Goal: Task Accomplishment & Management: Use online tool/utility

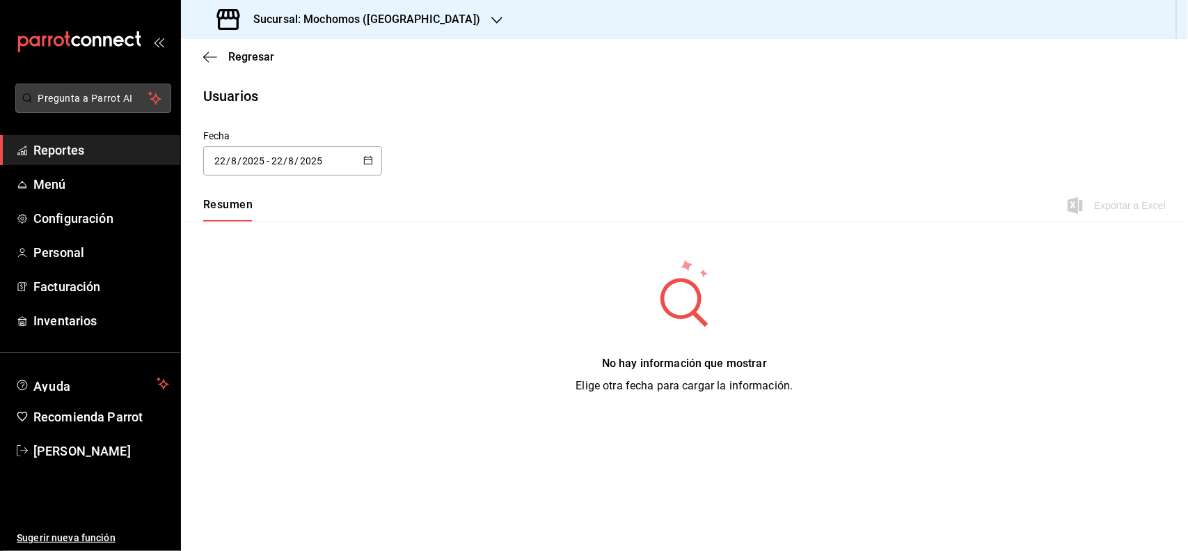
type input "[DATE]"
type input "1"
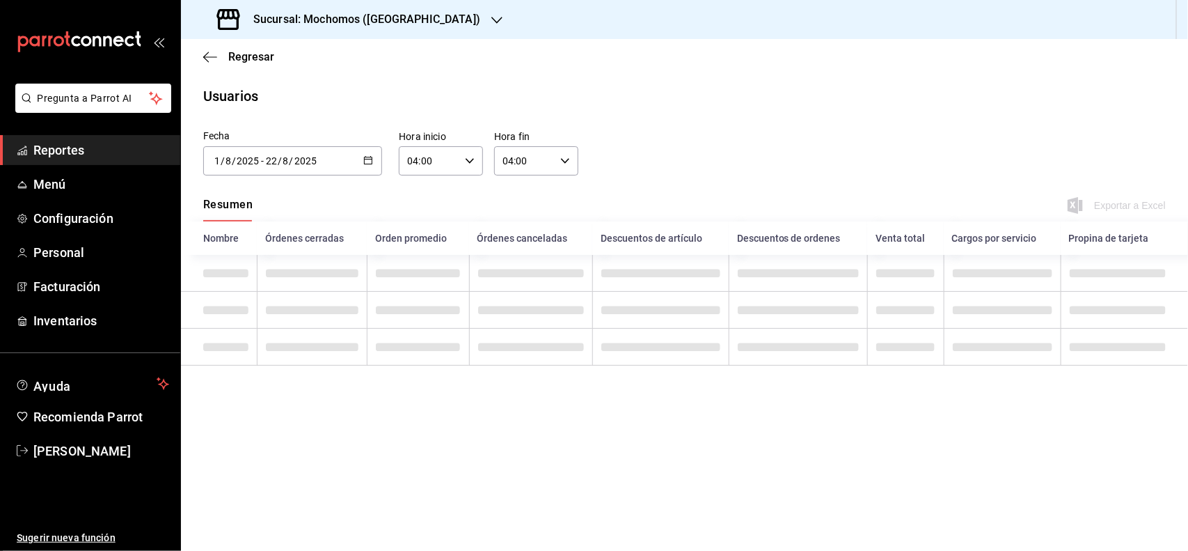
click at [95, 146] on span "Reportes" at bounding box center [101, 150] width 136 height 19
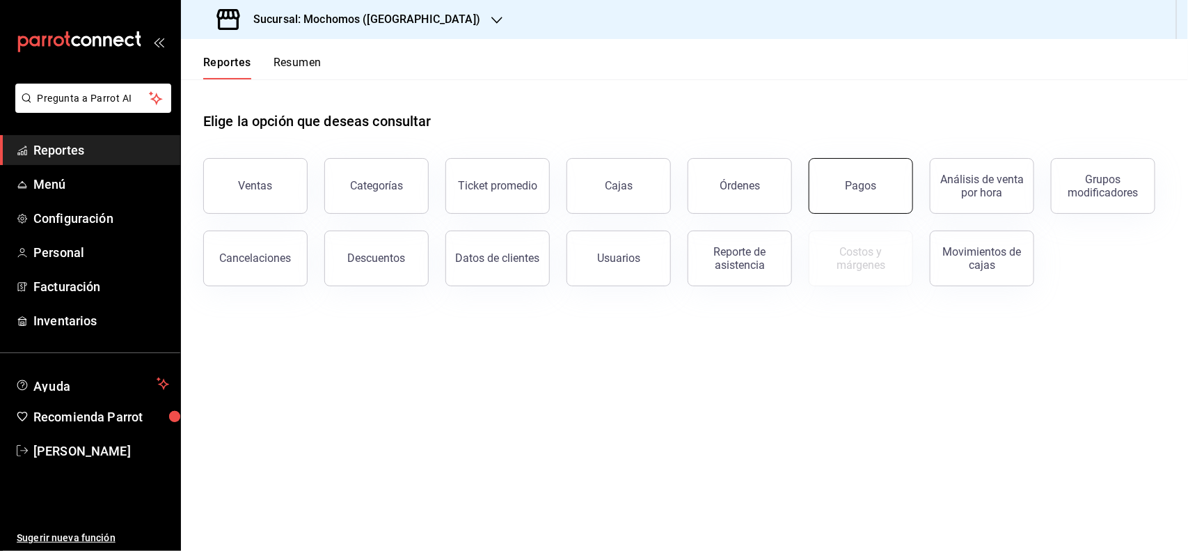
click at [900, 178] on button "Pagos" at bounding box center [861, 186] width 104 height 56
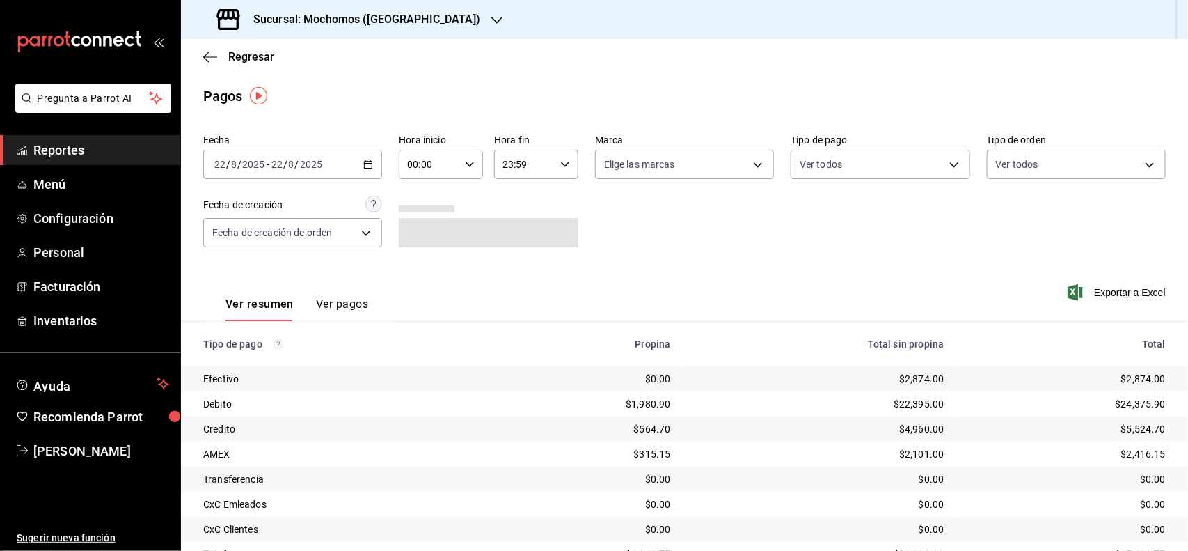
click at [466, 162] on \(Stroke\) "button" at bounding box center [470, 164] width 8 height 5
click at [801, 235] on div at bounding box center [594, 275] width 1188 height 551
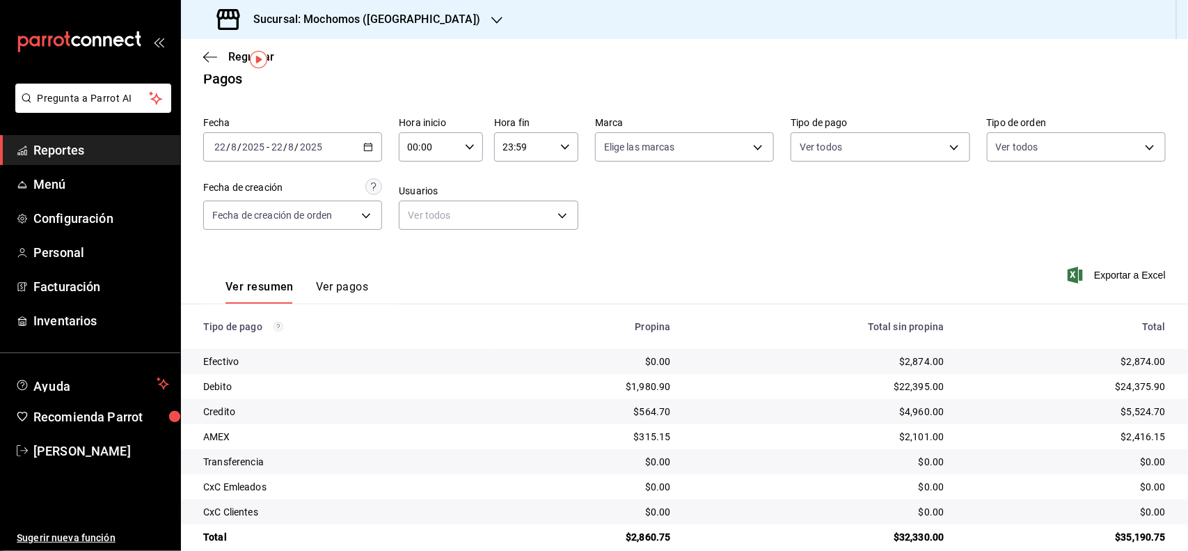
scroll to position [39, 0]
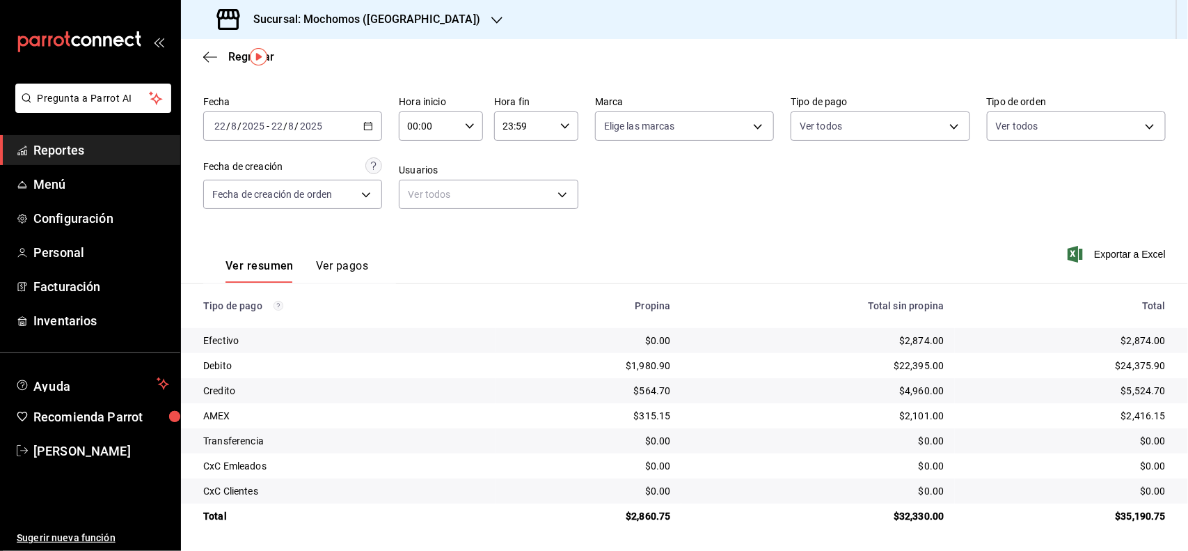
click at [159, 150] on span "Reportes" at bounding box center [101, 150] width 136 height 19
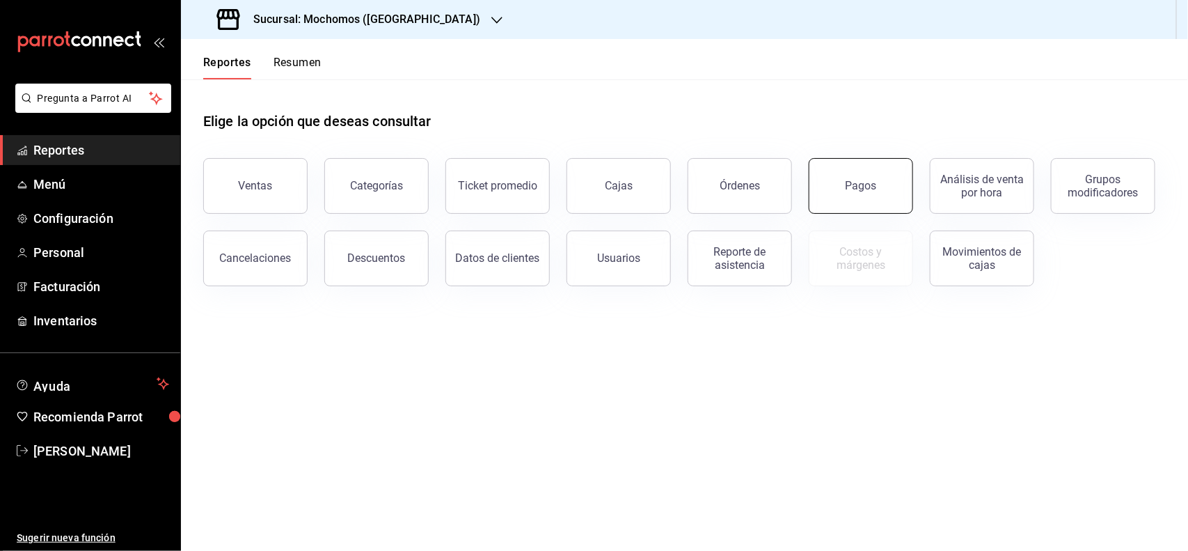
click at [853, 178] on button "Pagos" at bounding box center [861, 186] width 104 height 56
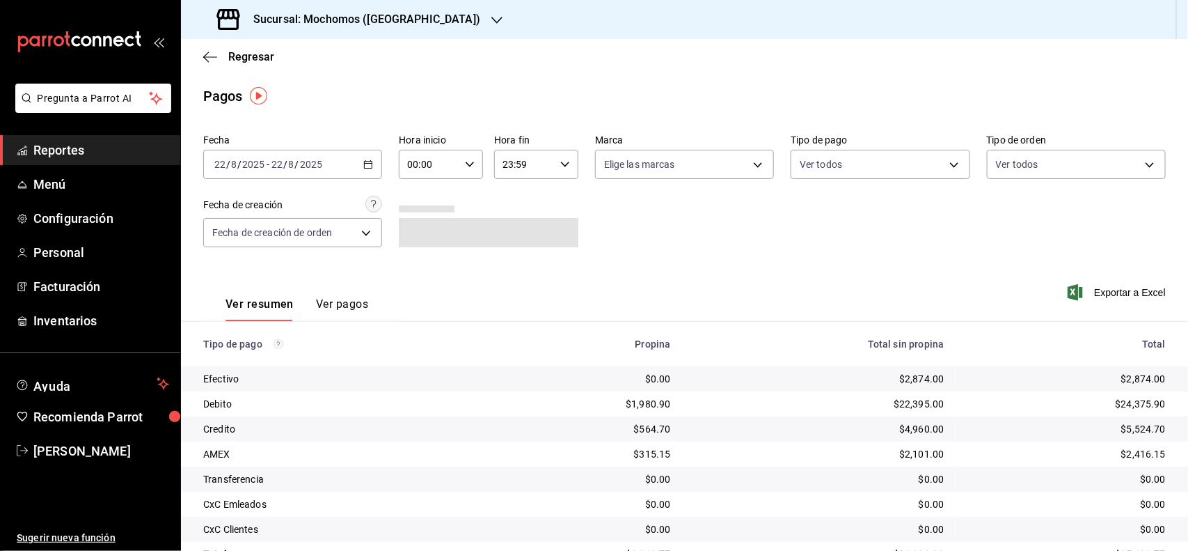
drag, startPoint x: 350, startPoint y: 168, endPoint x: 363, endPoint y: 168, distance: 12.6
click at [363, 168] on div "[DATE] [DATE] - [DATE] [DATE]" at bounding box center [292, 164] width 179 height 29
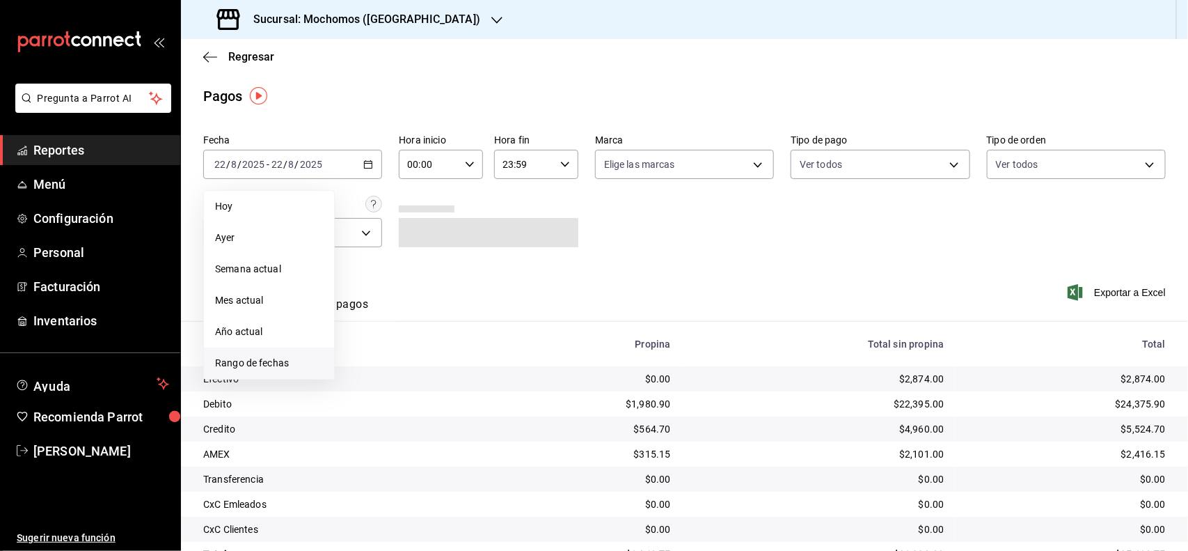
click at [273, 362] on span "Rango de fechas" at bounding box center [269, 363] width 108 height 15
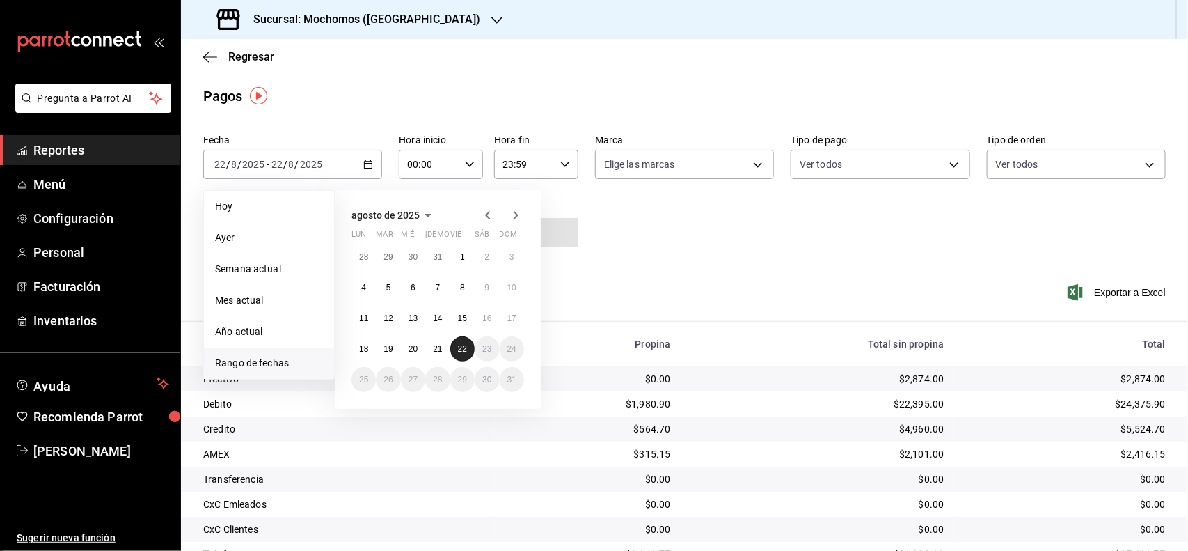
click at [462, 345] on abbr "22" at bounding box center [462, 349] width 9 height 10
click at [652, 281] on div "Ver resumen Ver pagos Exportar a Excel" at bounding box center [684, 301] width 1007 height 74
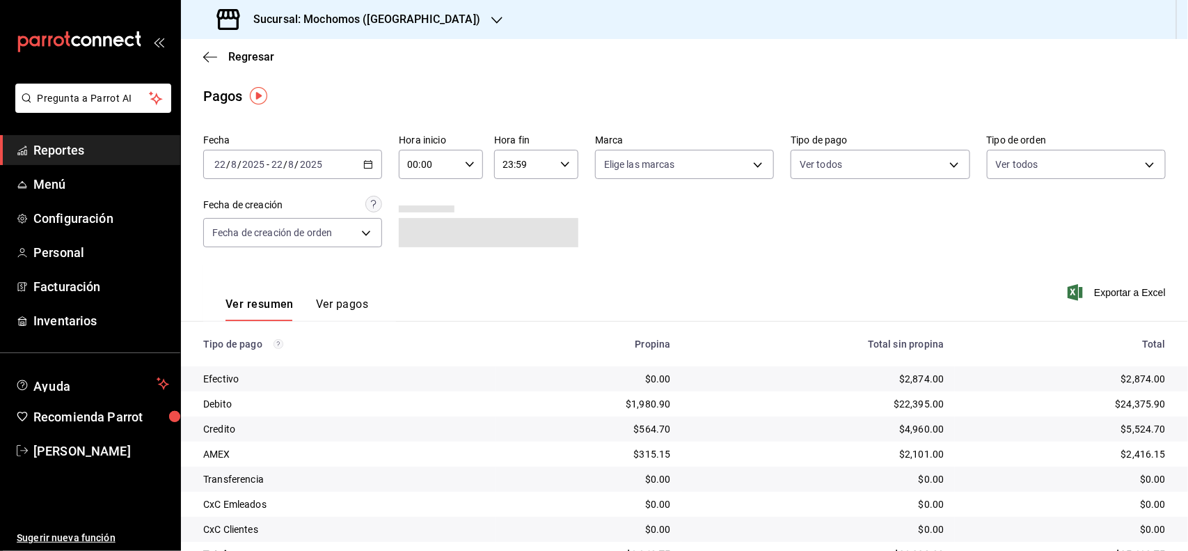
click at [460, 162] on div "00:00 Hora inicio" at bounding box center [441, 164] width 84 height 29
drag, startPoint x: 412, startPoint y: 207, endPoint x: 416, endPoint y: 223, distance: 16.5
click at [416, 219] on button "06" at bounding box center [418, 226] width 36 height 28
type input "06:00"
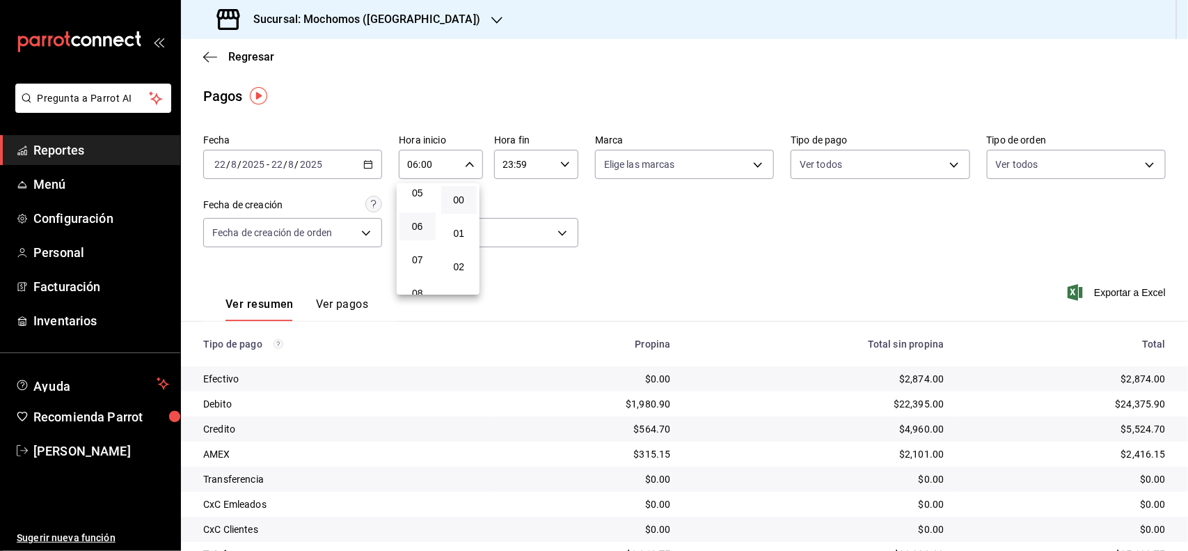
click at [663, 235] on div at bounding box center [594, 275] width 1188 height 551
click at [113, 135] on link "Reportes" at bounding box center [90, 150] width 180 height 30
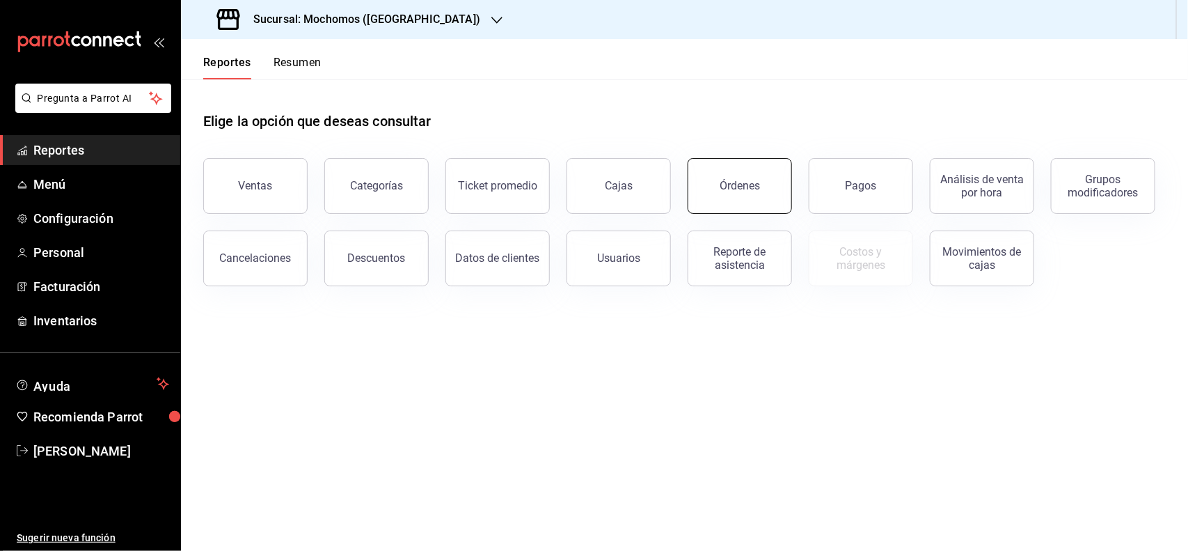
click at [718, 180] on button "Órdenes" at bounding box center [740, 186] width 104 height 56
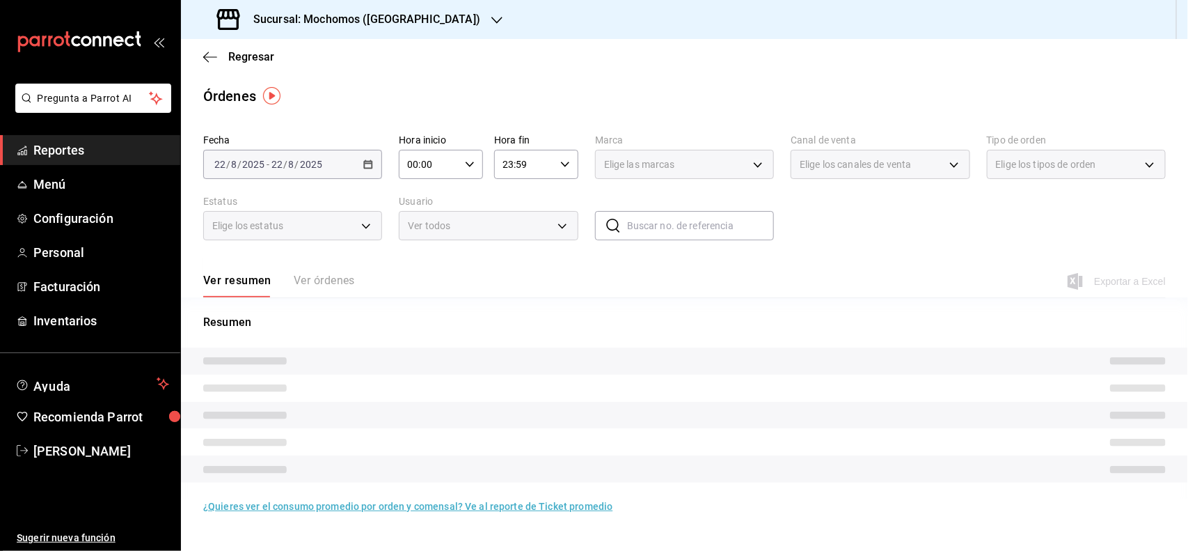
click at [374, 155] on div "[DATE] [DATE] - [DATE] [DATE]" at bounding box center [292, 164] width 179 height 29
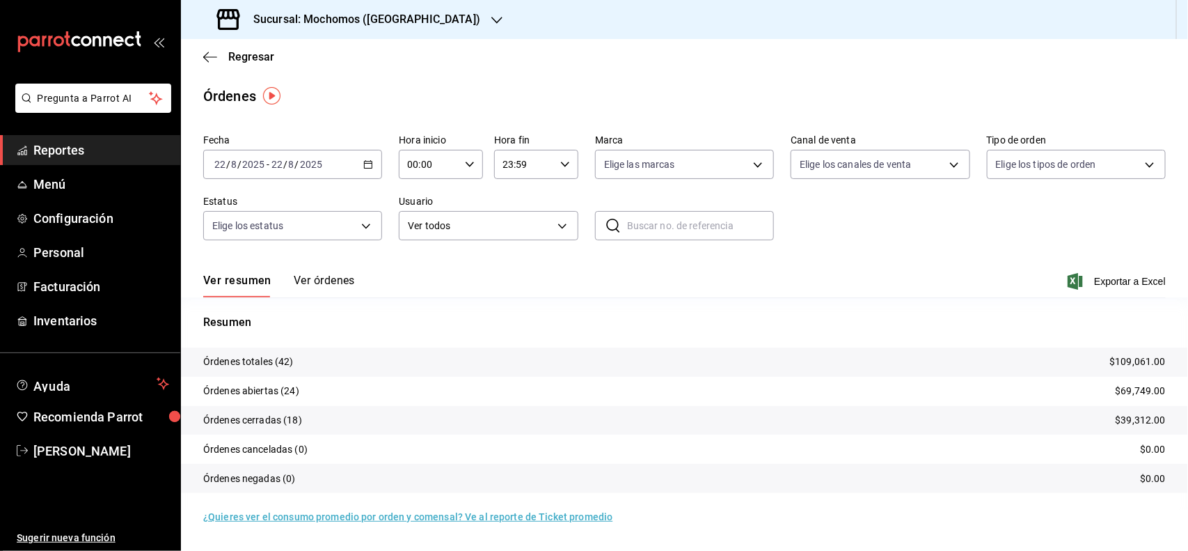
click at [373, 160] on div "[DATE] [DATE] - [DATE] [DATE]" at bounding box center [292, 164] width 179 height 29
click at [251, 354] on li "Rango de fechas" at bounding box center [269, 362] width 130 height 31
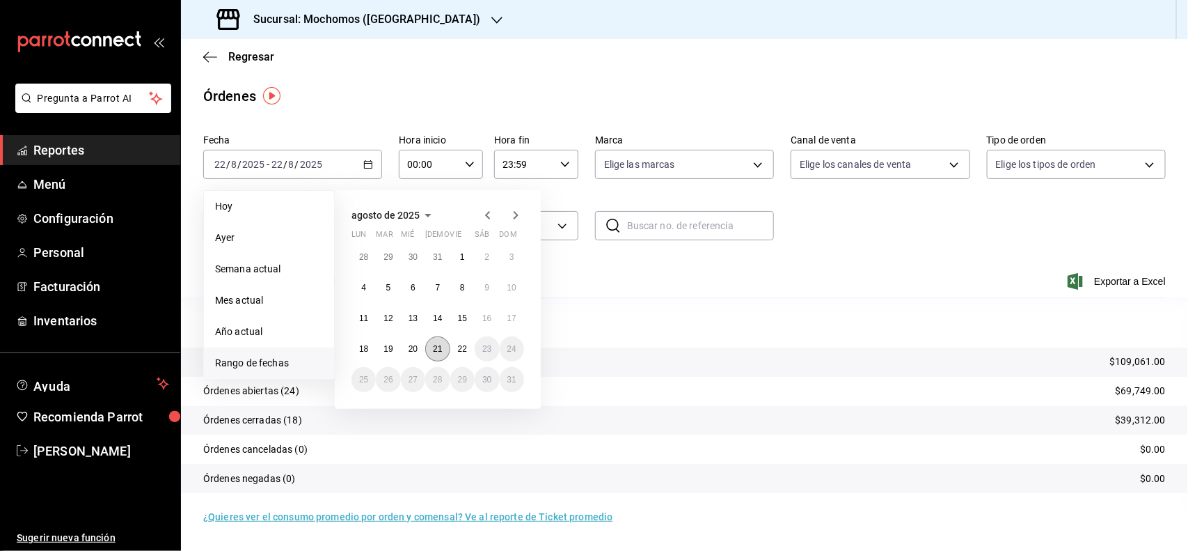
click at [433, 348] on abbr "21" at bounding box center [437, 349] width 9 height 10
click at [453, 345] on button "22" at bounding box center [462, 348] width 24 height 25
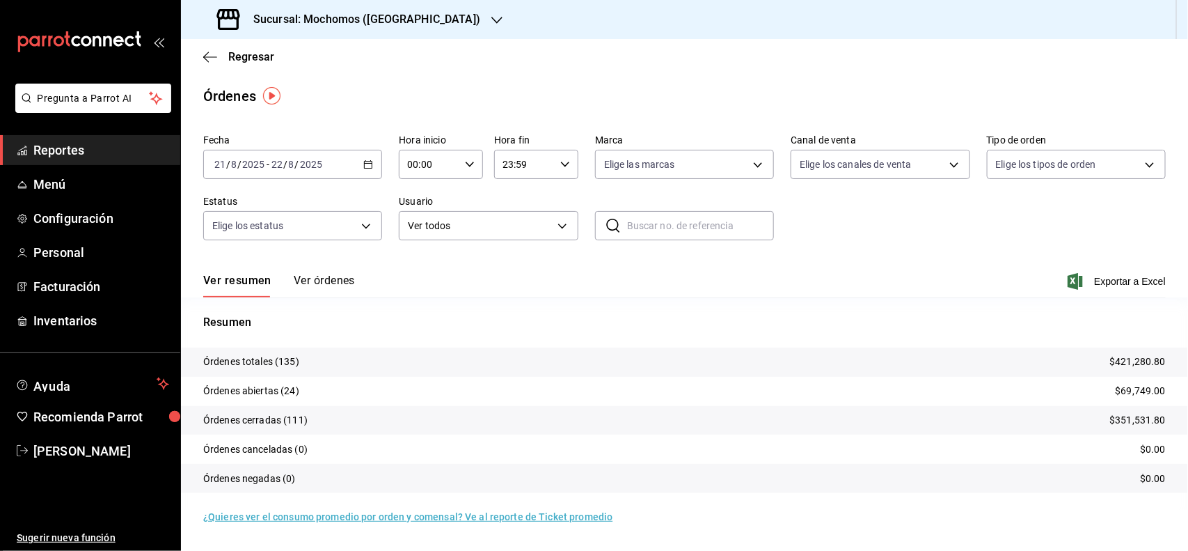
click at [472, 168] on icon "button" at bounding box center [470, 164] width 10 height 10
click at [425, 248] on span "04" at bounding box center [420, 246] width 20 height 11
type input "04:00"
click at [558, 155] on div at bounding box center [594, 275] width 1188 height 551
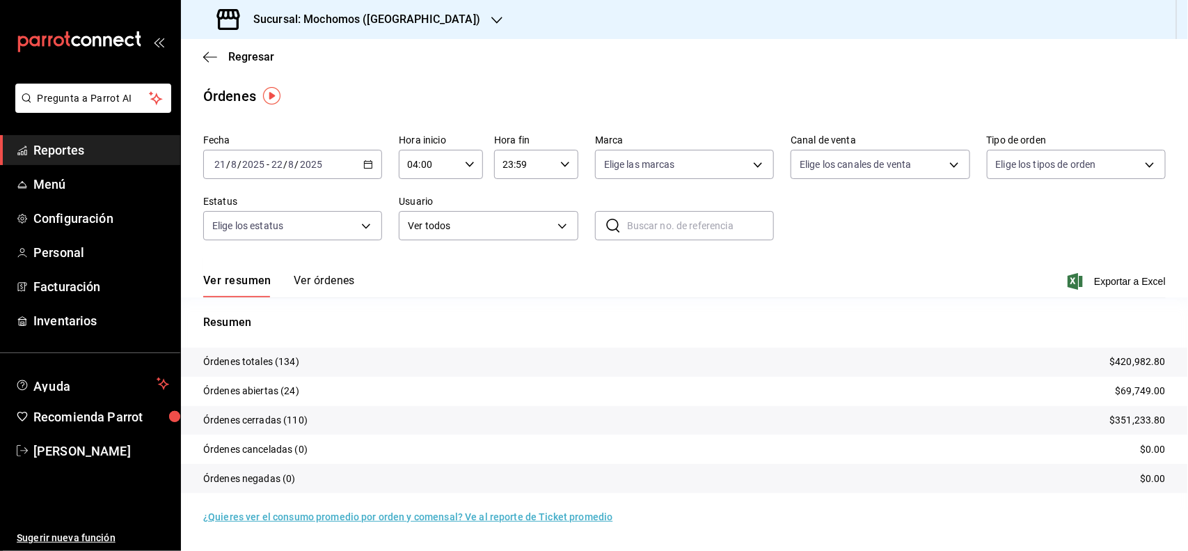
click at [563, 165] on icon "button" at bounding box center [565, 164] width 10 height 10
click at [506, 234] on button "04" at bounding box center [515, 247] width 37 height 28
type input "04:59"
click at [1094, 282] on div at bounding box center [594, 275] width 1188 height 551
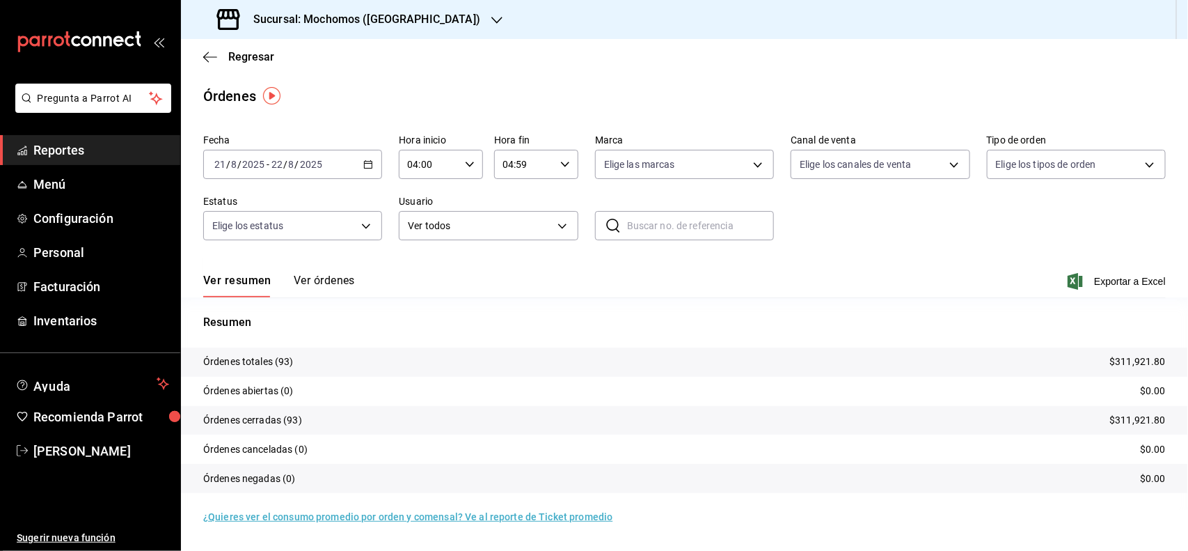
click at [1094, 282] on span "Exportar a Excel" at bounding box center [1118, 281] width 95 height 17
